Goal: Task Accomplishment & Management: Use online tool/utility

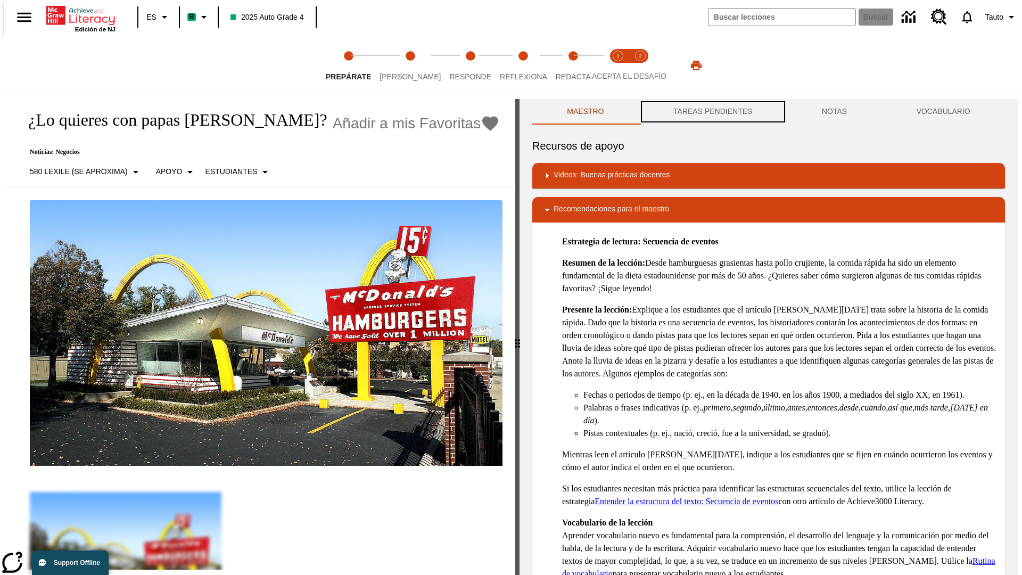
click at [712, 112] on button "TAREAS PENDIENTES" at bounding box center [713, 112] width 149 height 26
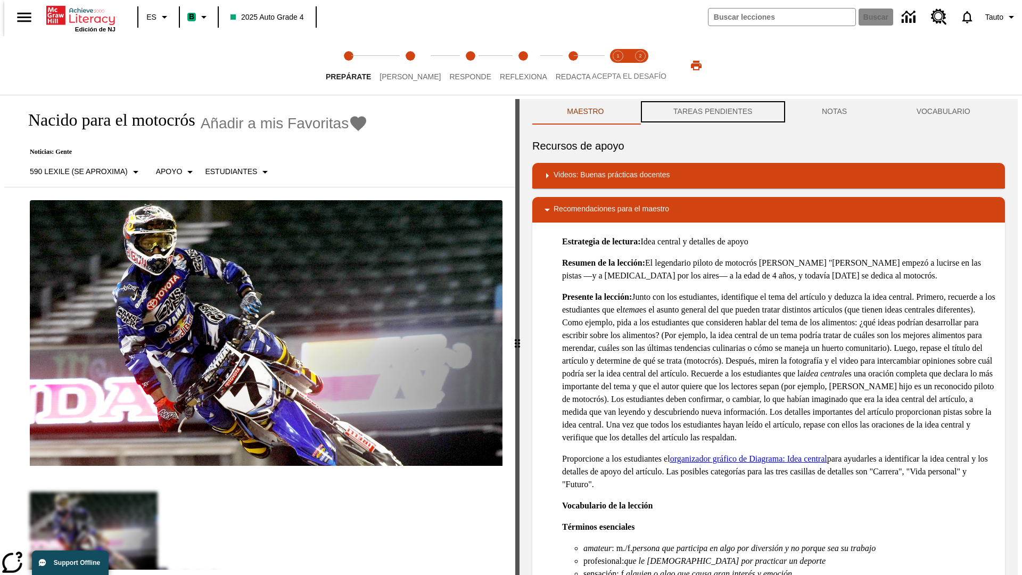
click at [712, 112] on button "TAREAS PENDIENTES" at bounding box center [713, 112] width 149 height 26
